Goal: Task Accomplishment & Management: Use online tool/utility

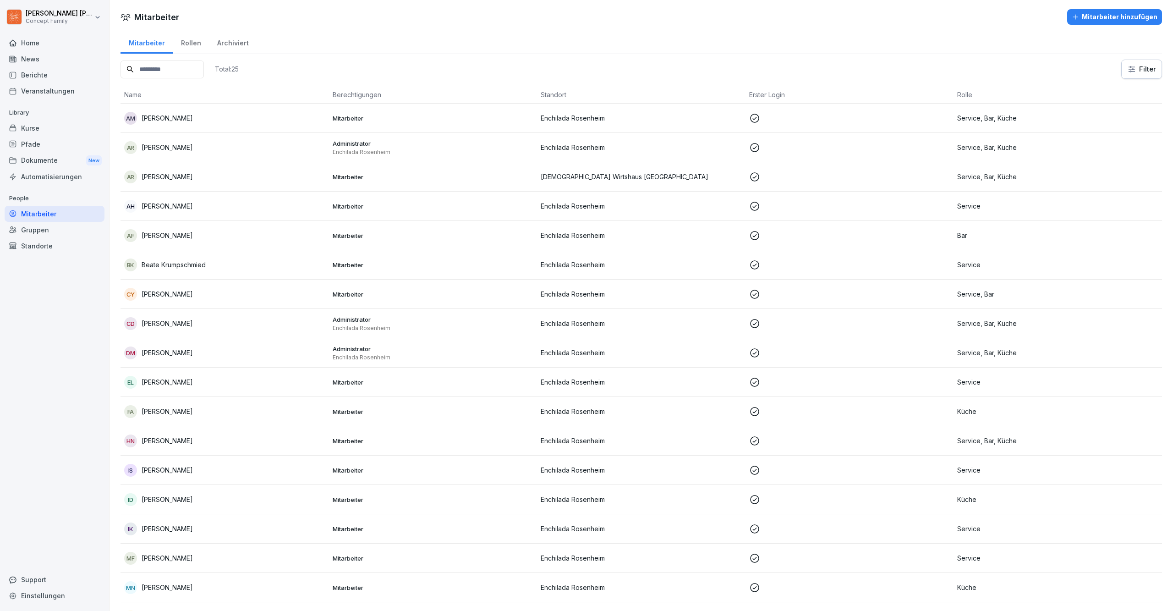
click at [48, 138] on div "Pfade" at bounding box center [55, 144] width 100 height 16
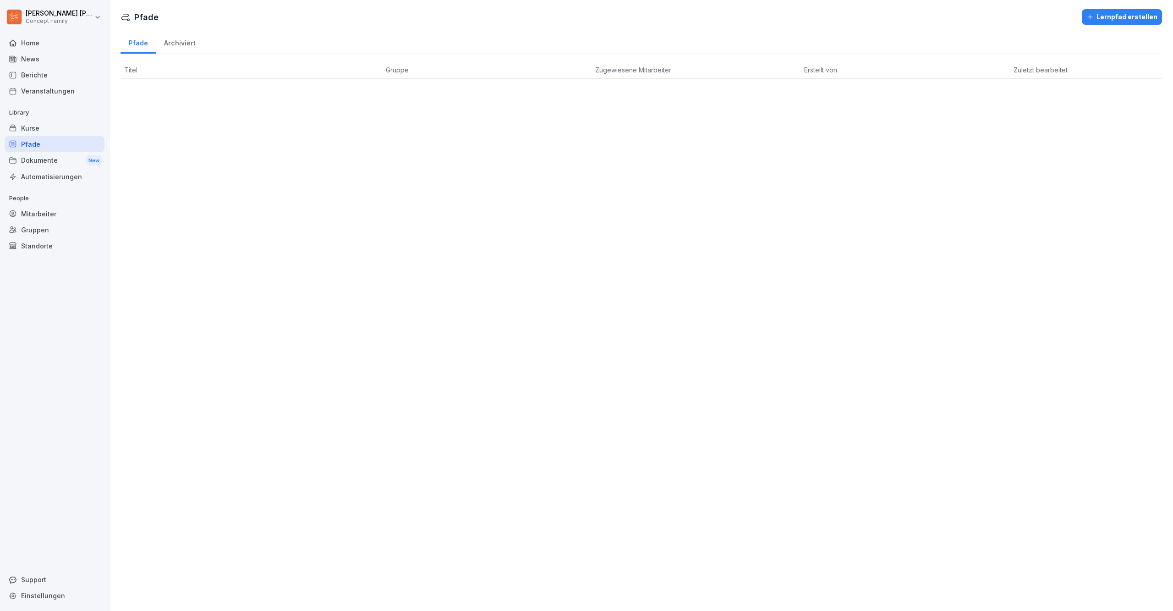
click at [54, 123] on div "Kurse" at bounding box center [55, 128] width 100 height 16
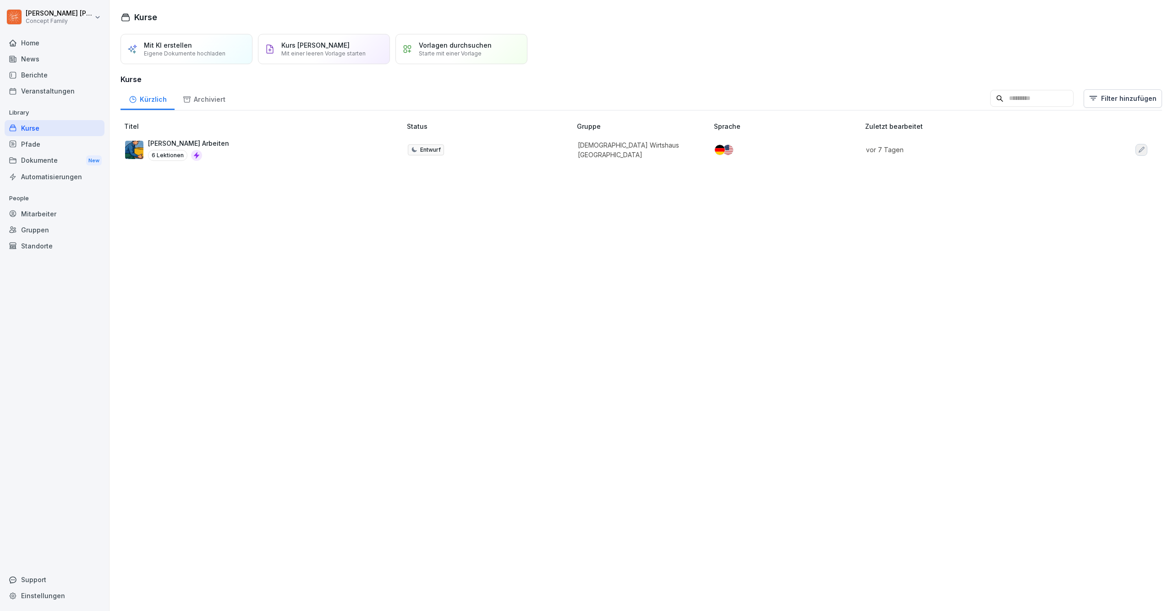
click at [463, 44] on p "Vorlagen durchsuchen" at bounding box center [455, 45] width 73 height 8
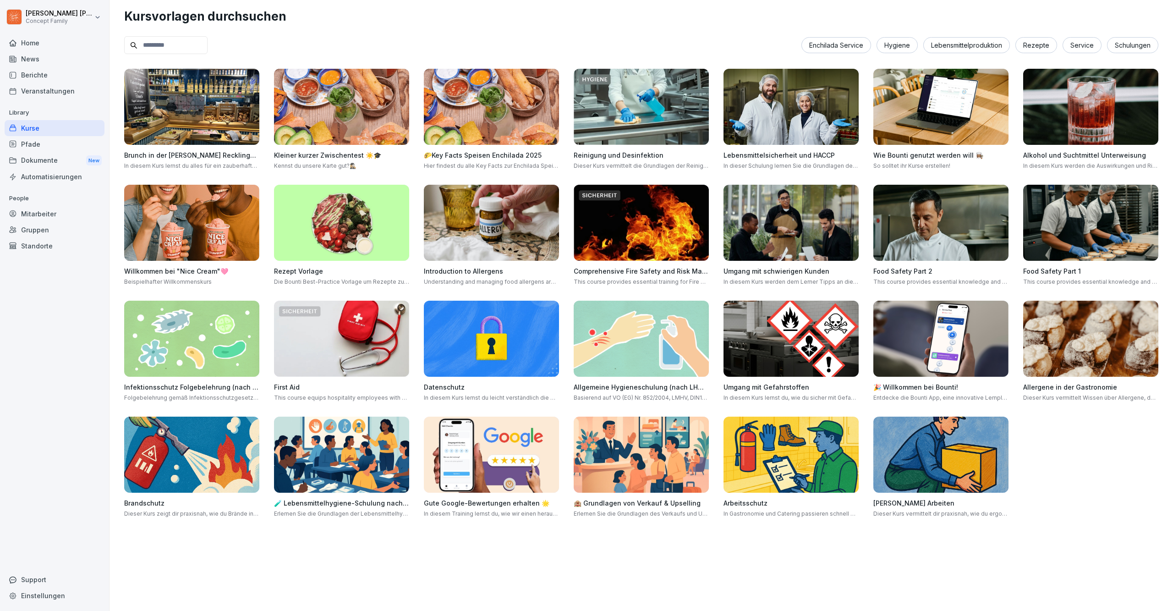
click at [181, 451] on img at bounding box center [191, 455] width 135 height 76
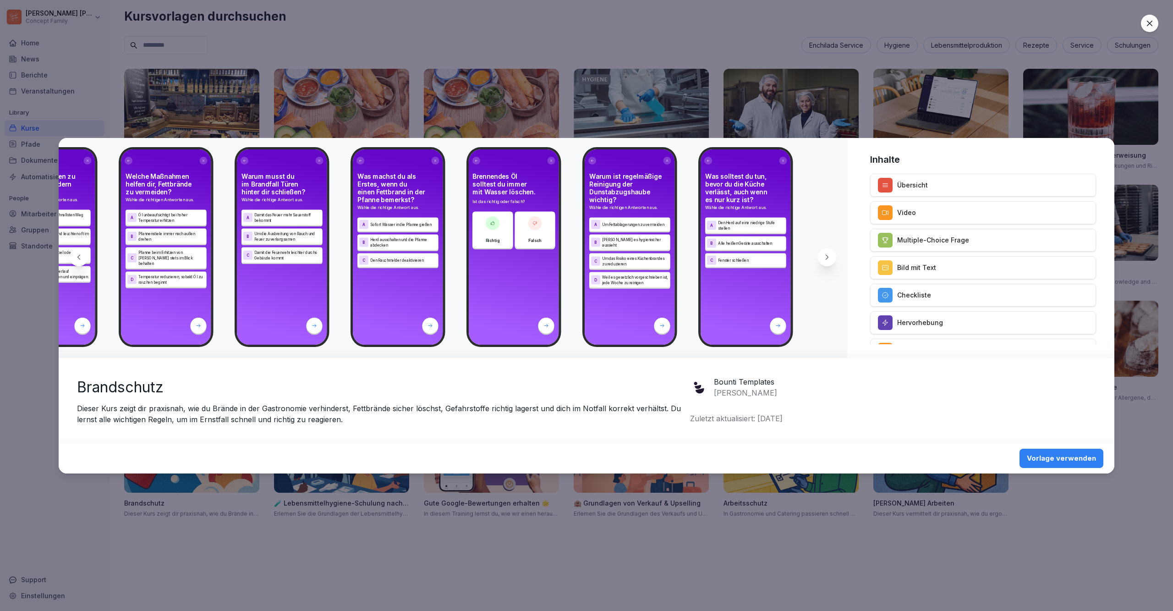
scroll to position [0, 7880]
drag, startPoint x: 1146, startPoint y: 431, endPoint x: 1065, endPoint y: 444, distance: 81.6
click at [1144, 434] on div at bounding box center [586, 305] width 1173 height 611
click at [1052, 459] on div "Vorlage verwenden" at bounding box center [1061, 458] width 69 height 10
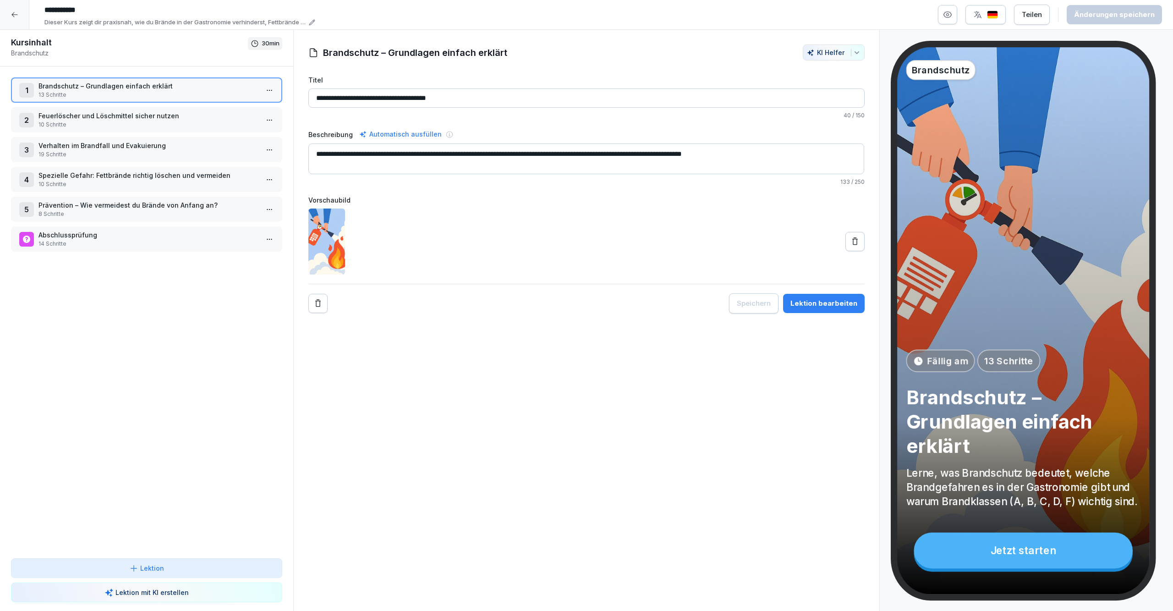
click at [2, 11] on div at bounding box center [14, 14] width 29 height 29
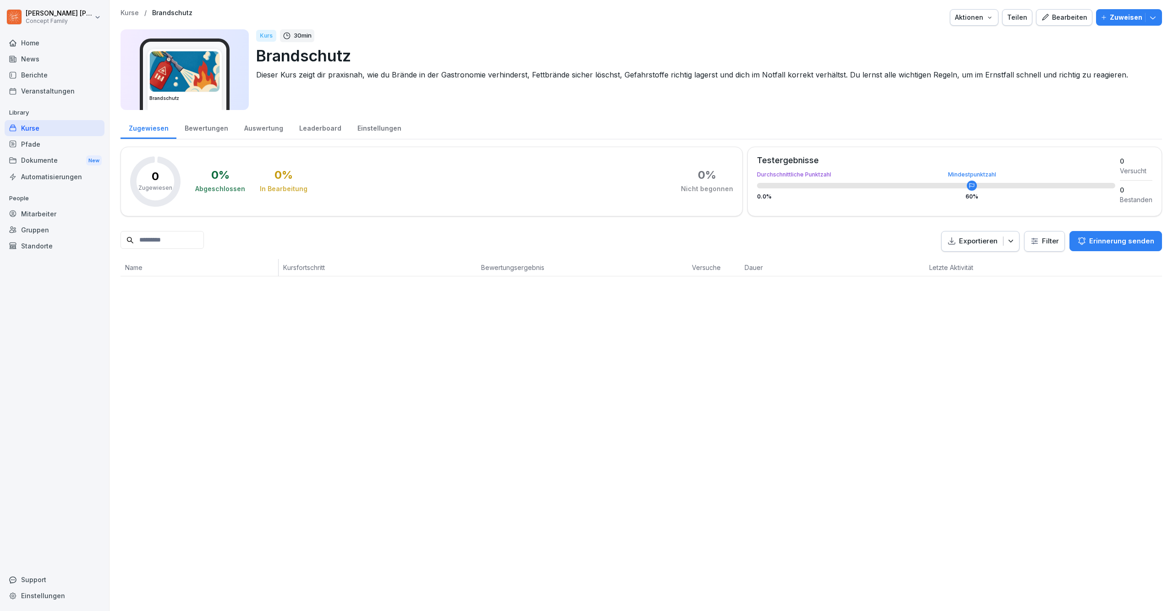
click at [131, 16] on div "Kurse / Brandschutz Aktionen Teilen Bearbeiten Zuweisen" at bounding box center [642, 17] width 1042 height 16
click at [133, 16] on p "Kurse" at bounding box center [130, 13] width 18 height 8
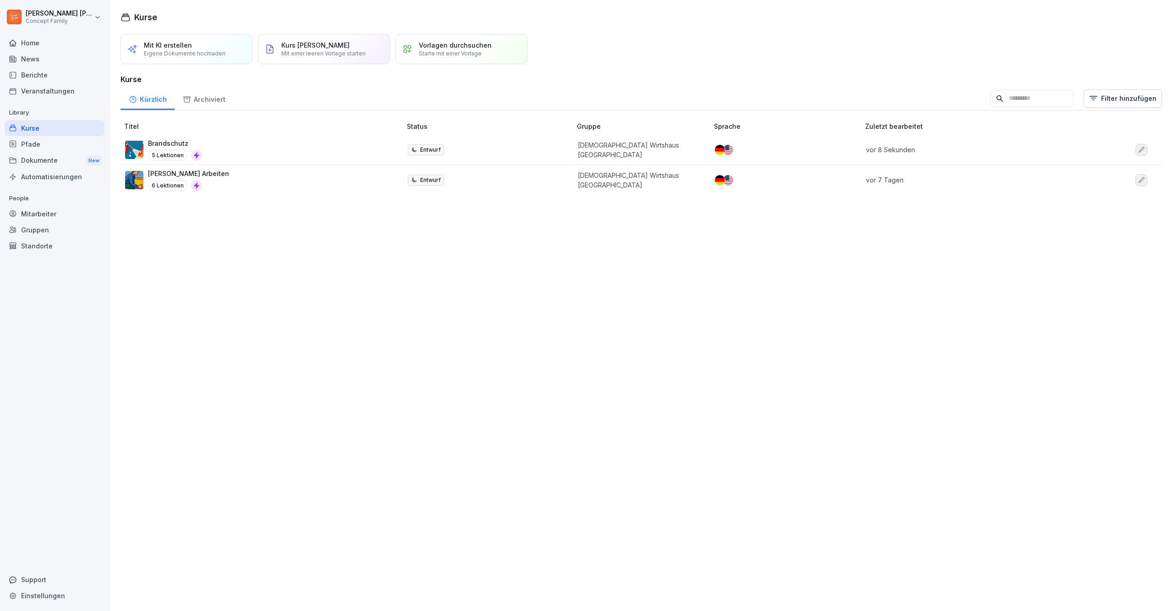
click at [191, 99] on div "Archiviert" at bounding box center [204, 98] width 59 height 23
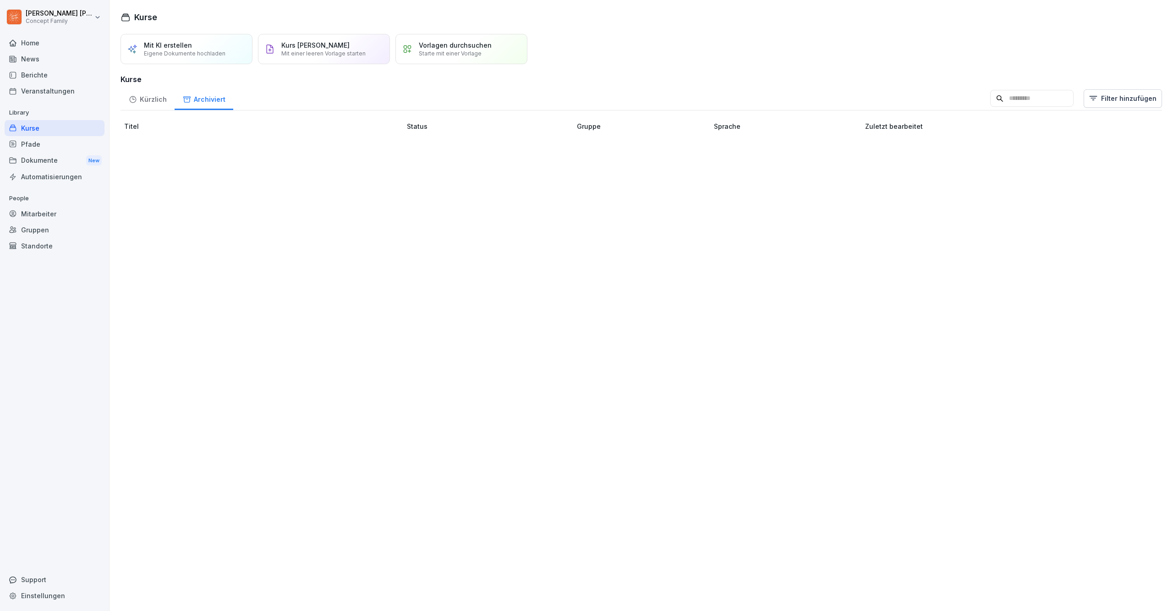
click at [155, 101] on div "Kürzlich" at bounding box center [148, 98] width 54 height 23
